Goal: Information Seeking & Learning: Learn about a topic

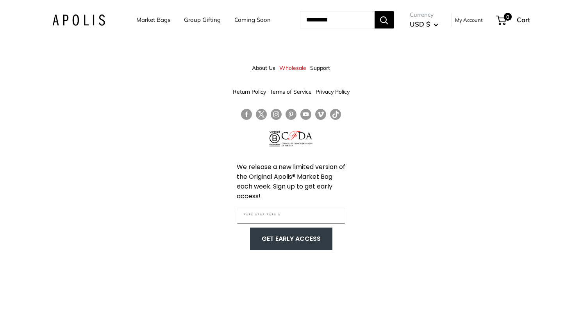
click at [152, 16] on link "Market Bags" at bounding box center [153, 19] width 34 height 11
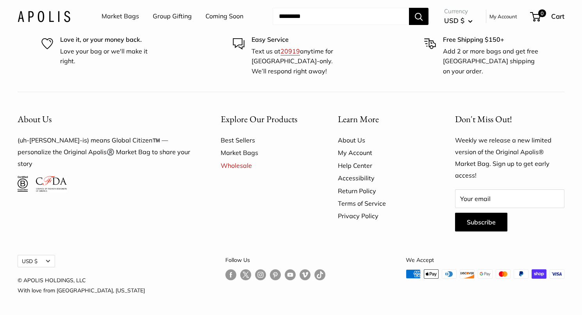
scroll to position [2275, 0]
click at [346, 145] on link "About Us" at bounding box center [383, 140] width 90 height 12
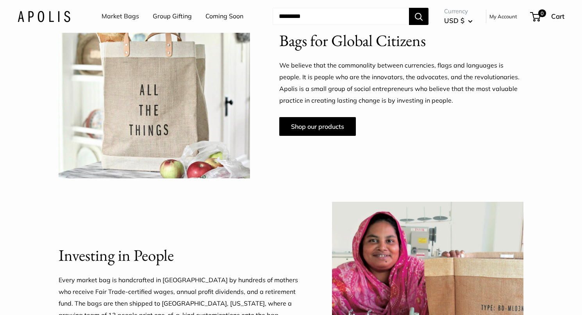
scroll to position [536, 0]
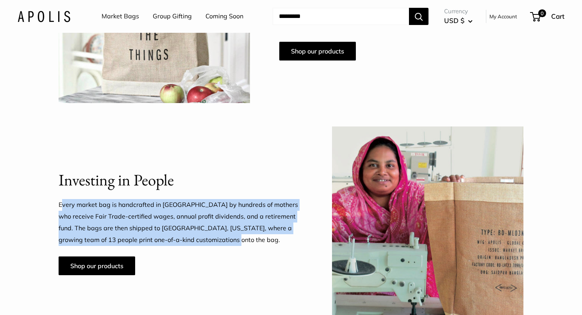
drag, startPoint x: 61, startPoint y: 204, endPoint x: 242, endPoint y: 237, distance: 184.5
click at [242, 237] on p "Every market bag is handcrafted in [GEOGRAPHIC_DATA] by hundreds of mothers who…" at bounding box center [181, 222] width 244 height 47
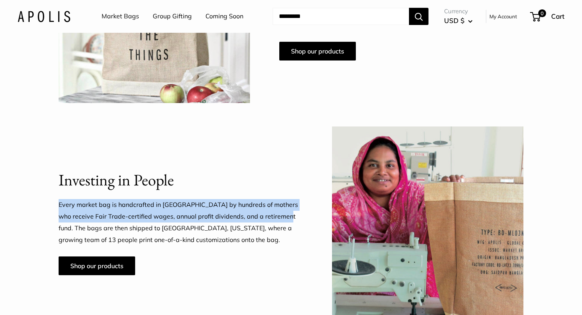
drag, startPoint x: 59, startPoint y: 203, endPoint x: 270, endPoint y: 217, distance: 211.7
click at [270, 217] on p "Every market bag is handcrafted in [GEOGRAPHIC_DATA] by hundreds of mothers who…" at bounding box center [181, 222] width 244 height 47
copy p "Every market bag is handcrafted in [GEOGRAPHIC_DATA] by hundreds of mothers who…"
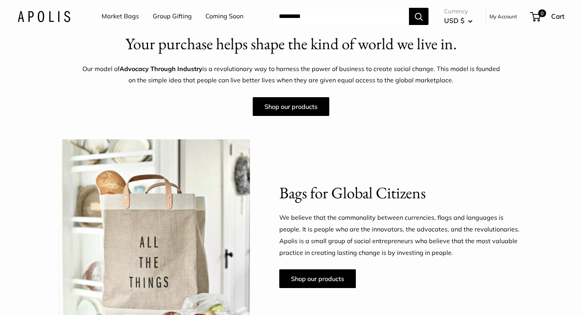
scroll to position [311, 0]
